Goal: Information Seeking & Learning: Find specific fact

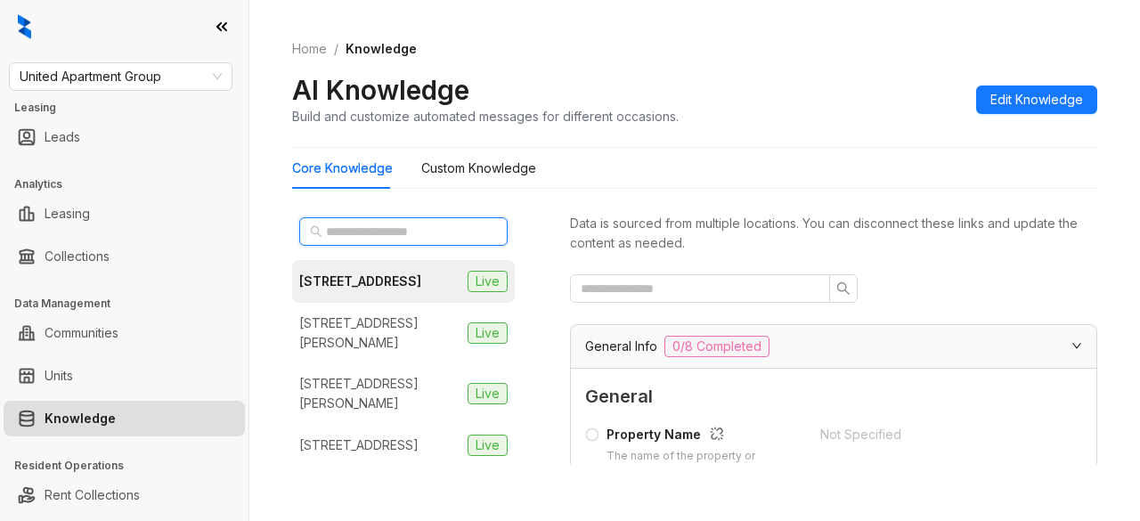
click at [370, 228] on input "text" at bounding box center [404, 232] width 157 height 20
click at [182, 81] on span "United Apartment Group" at bounding box center [121, 76] width 202 height 27
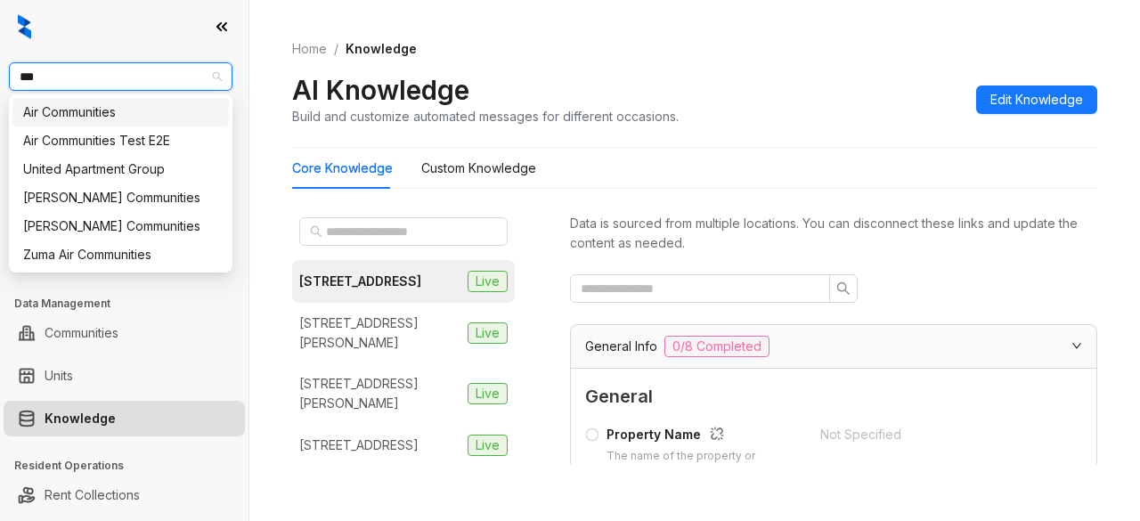
type input "****"
click at [123, 174] on div "United Apartment Group" at bounding box center [120, 169] width 195 height 20
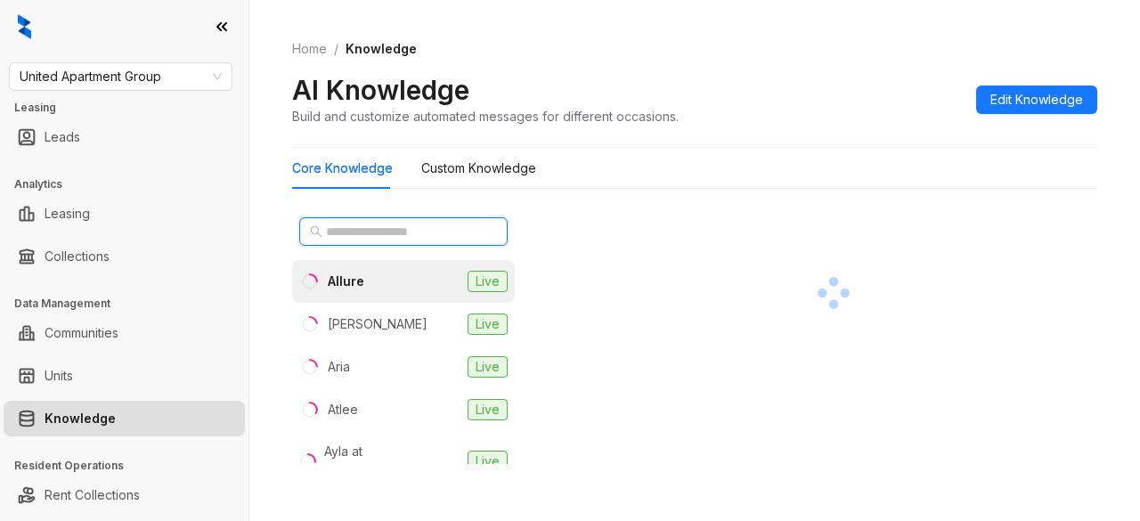
click at [394, 240] on input "text" at bounding box center [404, 232] width 157 height 20
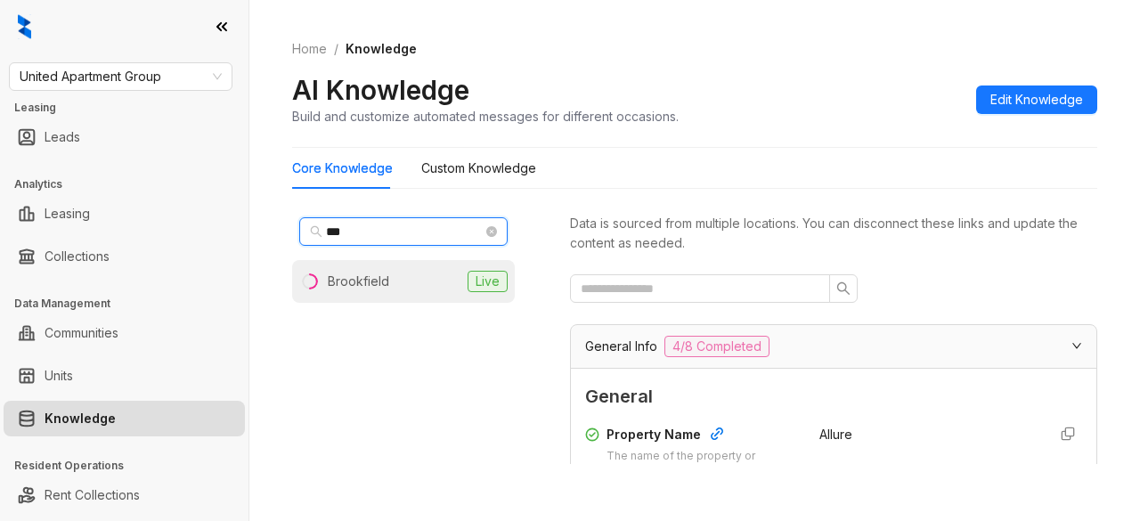
type input "***"
click at [491, 272] on span "Live" at bounding box center [488, 281] width 40 height 21
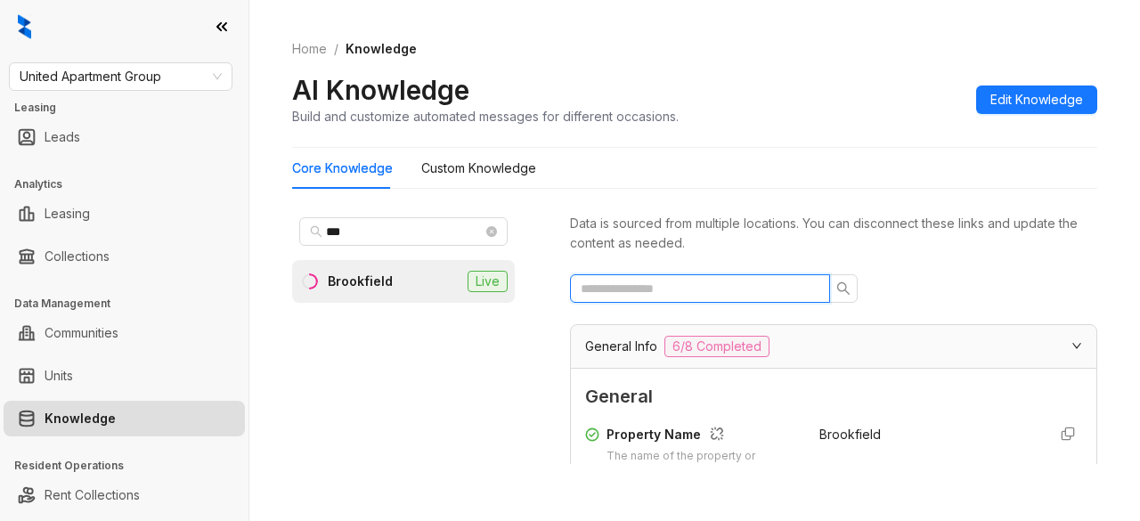
click at [644, 290] on input "text" at bounding box center [693, 289] width 225 height 20
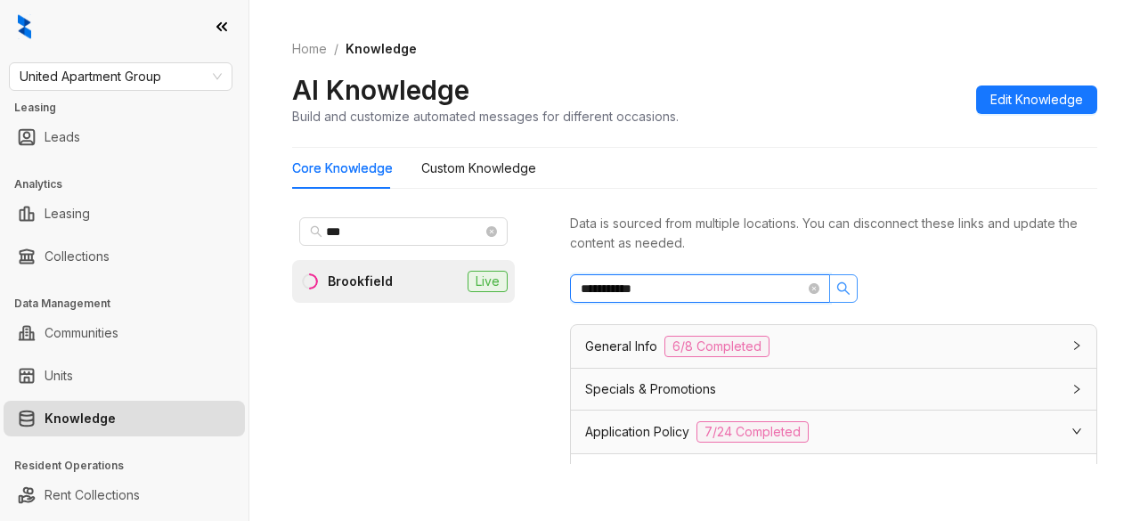
click at [851, 290] on button "button" at bounding box center [844, 288] width 29 height 29
click at [772, 288] on input "**********" at bounding box center [693, 289] width 225 height 20
click at [850, 281] on button "button" at bounding box center [844, 288] width 29 height 29
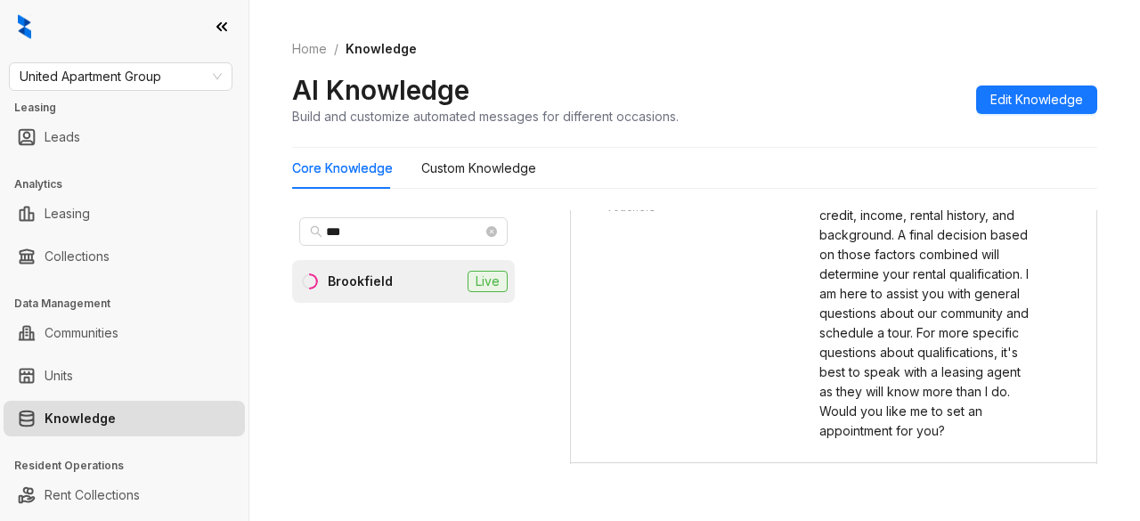
scroll to position [650, 0]
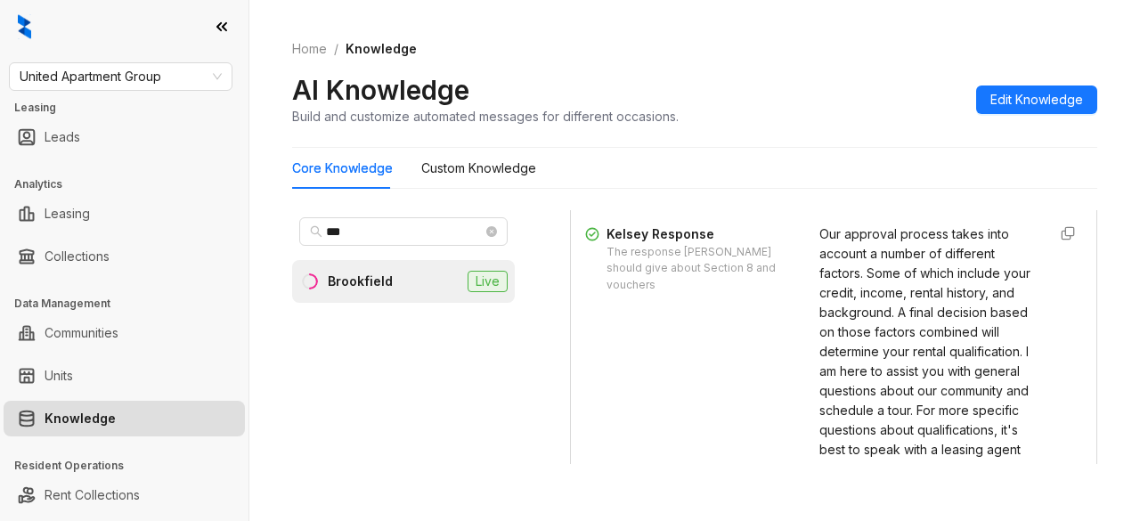
type input "******"
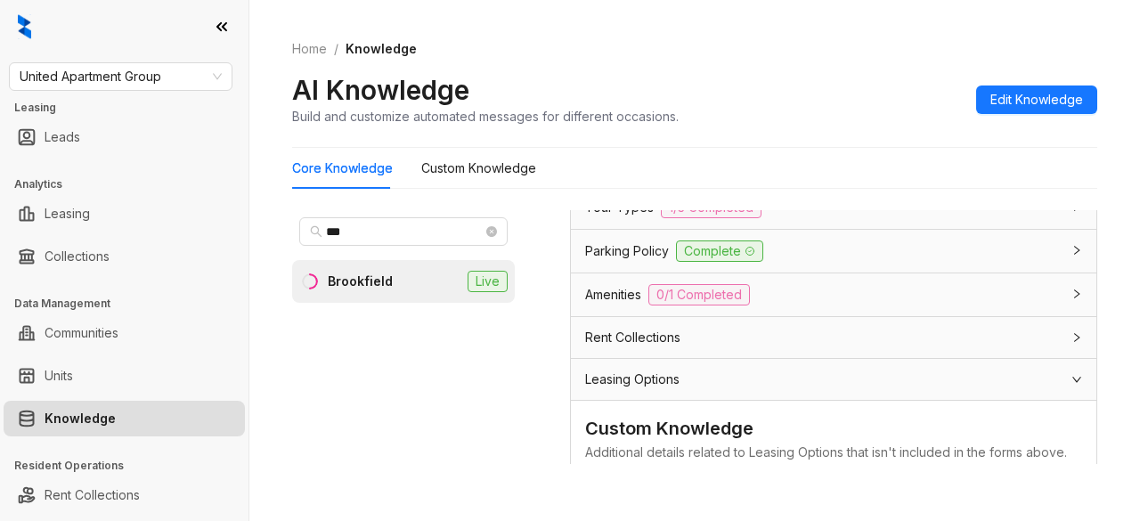
scroll to position [1062, 0]
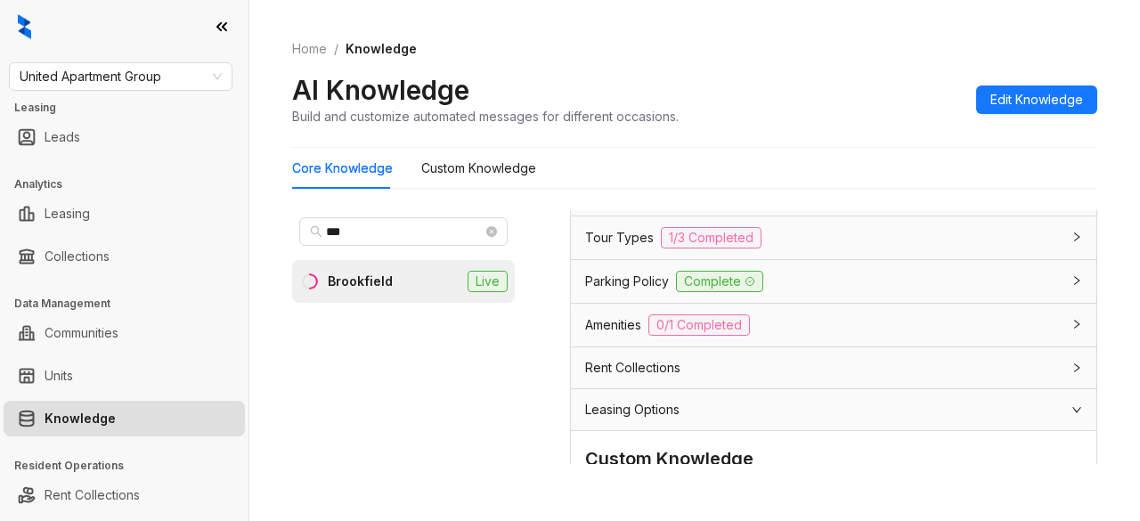
drag, startPoint x: 798, startPoint y: 224, endPoint x: 868, endPoint y: 233, distance: 70.1
click at [868, 233] on div "General Info 6/8 Completed Specials & Promotions No promotions match your searc…" at bounding box center [833, 219] width 527 height 1914
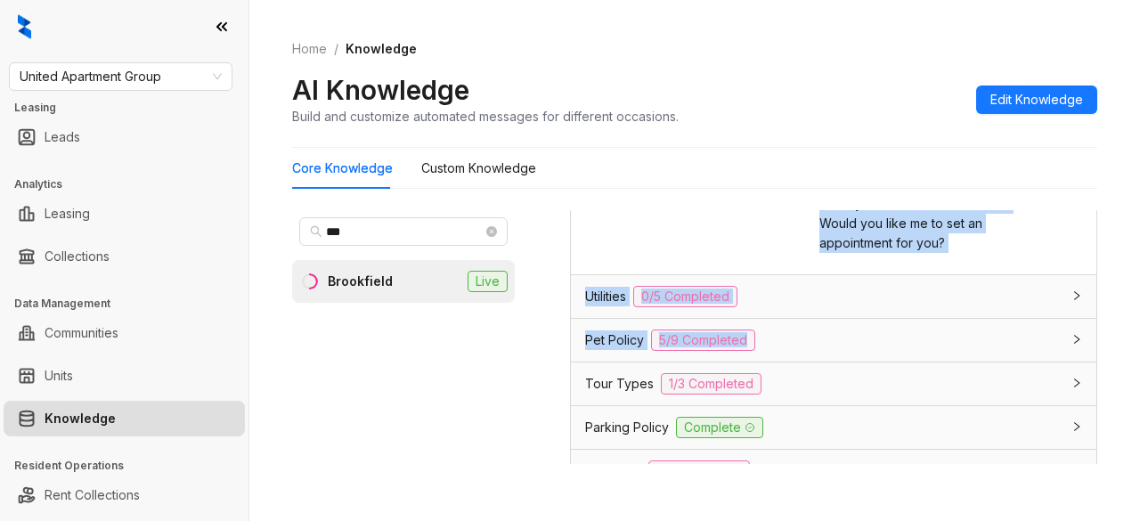
scroll to position [912, 0]
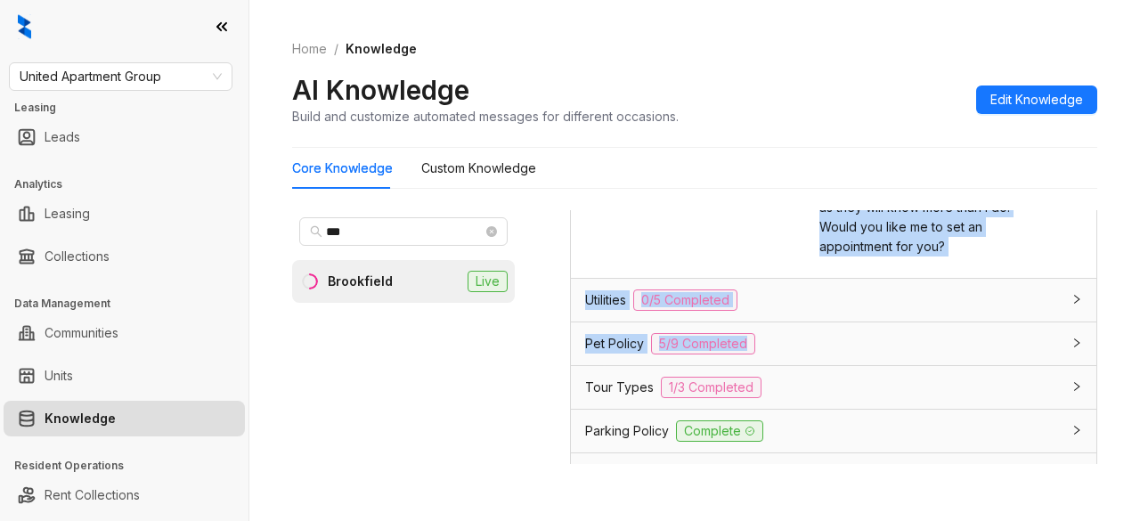
click at [866, 264] on div "Trigger Keywords Keywords that trigger this response Section 8, Voucher, Housin…" at bounding box center [833, 60] width 497 height 408
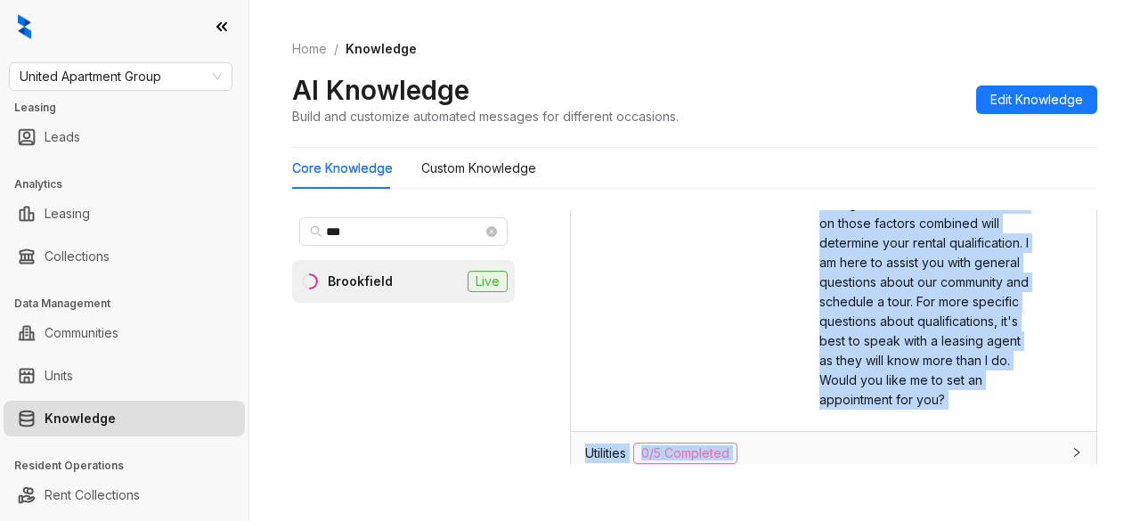
scroll to position [879, 0]
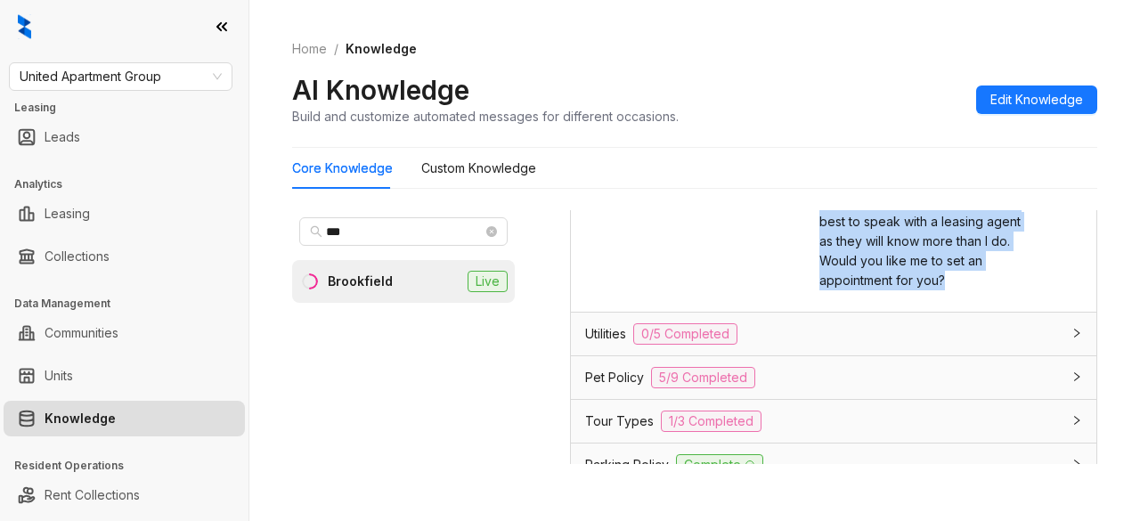
drag, startPoint x: 798, startPoint y: 266, endPoint x: 855, endPoint y: 329, distance: 84.5
click at [855, 298] on div "Trigger Keywords Keywords that trigger this response Section 8, Voucher, Housin…" at bounding box center [833, 94] width 497 height 408
copy span "Our approval process takes into account a number of different factors. Some of …"
